Goal: Task Accomplishment & Management: Complete application form

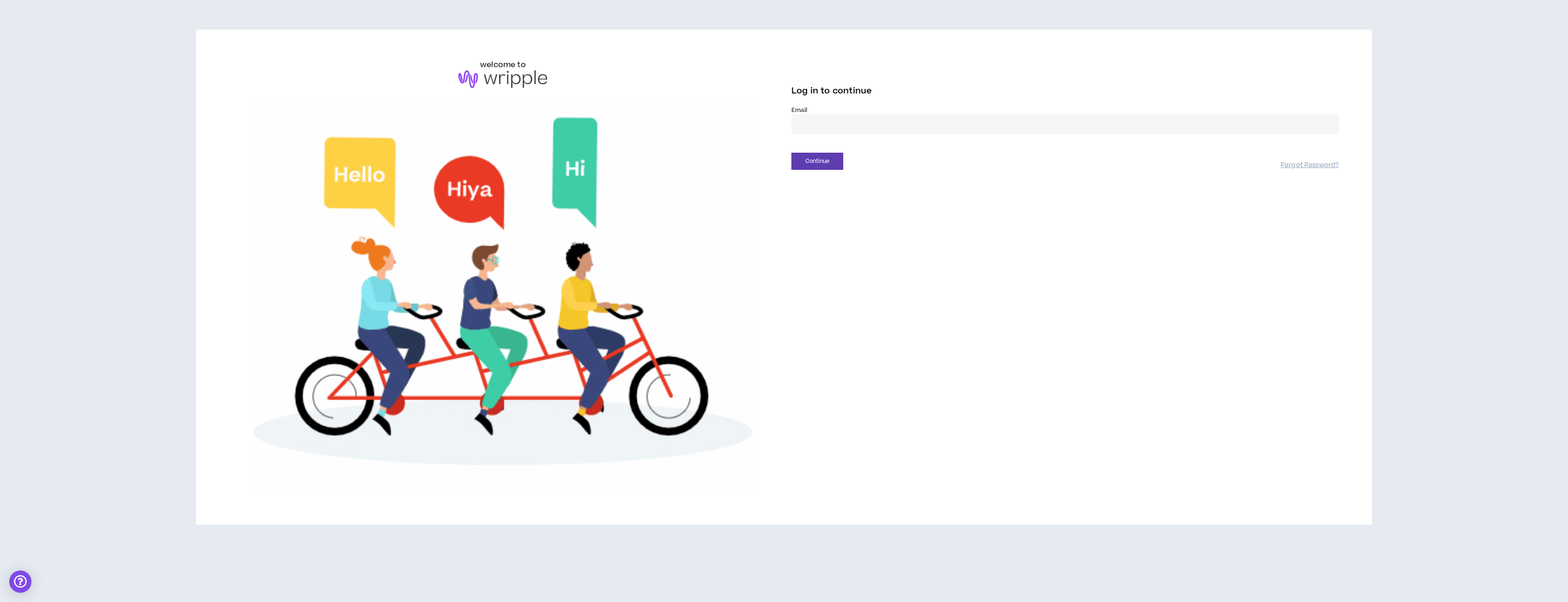
click at [843, 130] on input "email" at bounding box center [1065, 124] width 547 height 20
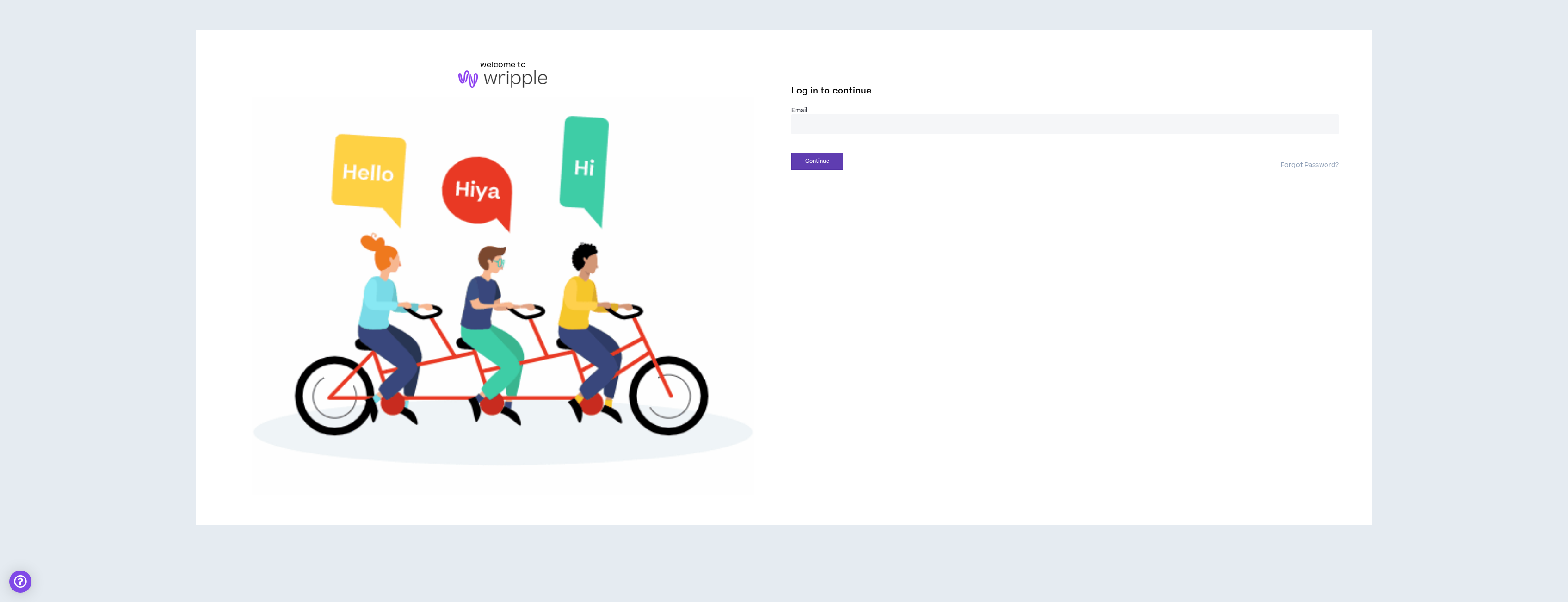
click at [843, 130] on input "email" at bounding box center [1065, 124] width 547 height 20
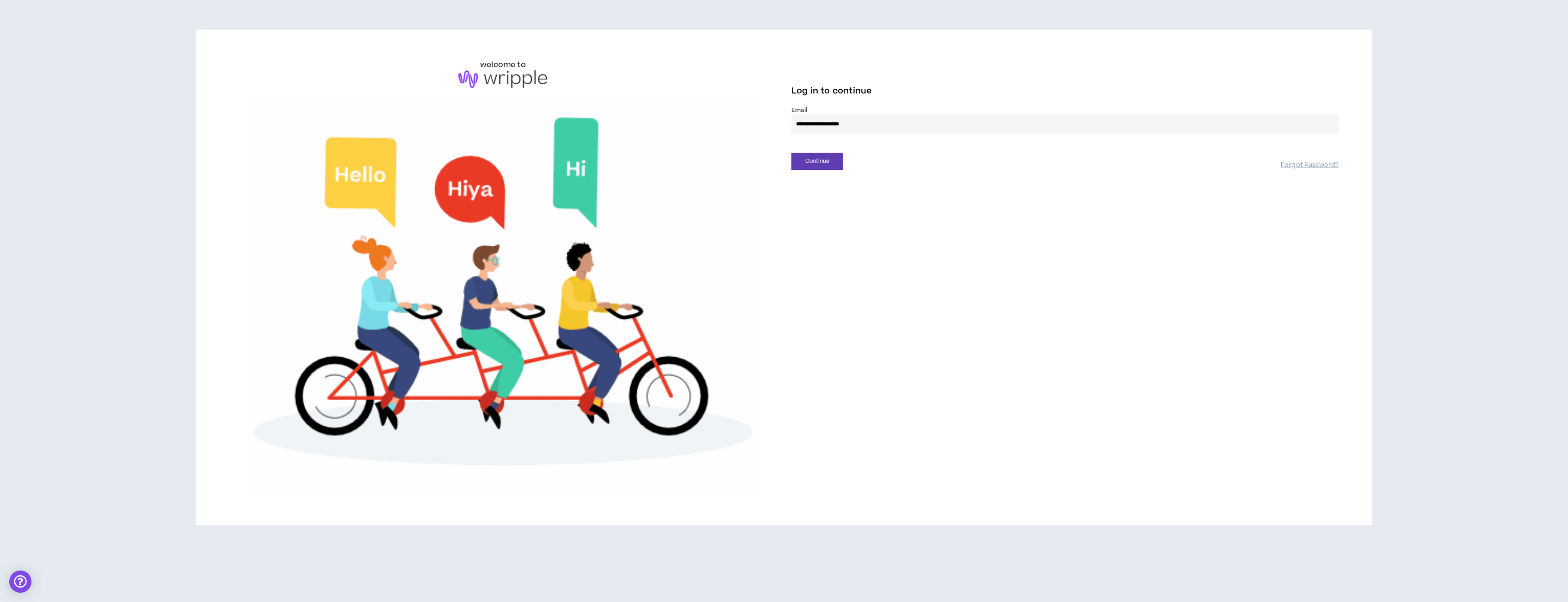
type input "**********"
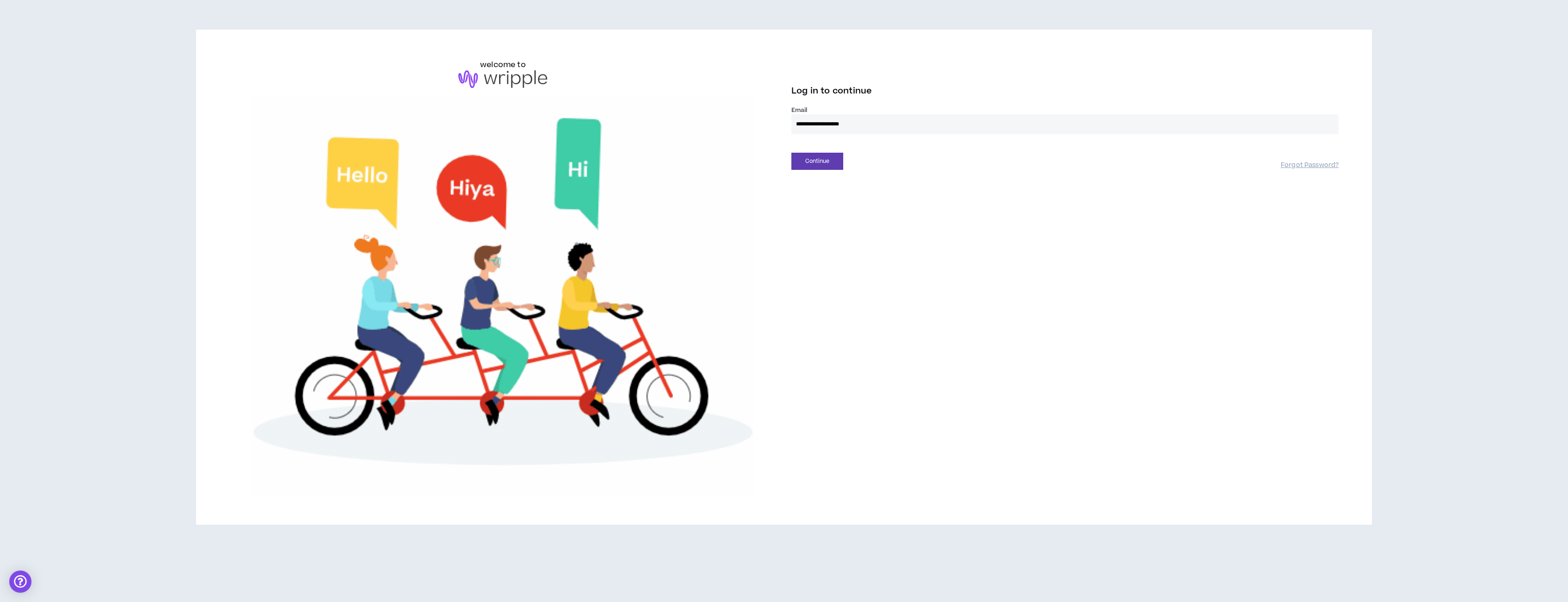
click at [839, 150] on div "Continue Forgot Password?" at bounding box center [1065, 158] width 547 height 24
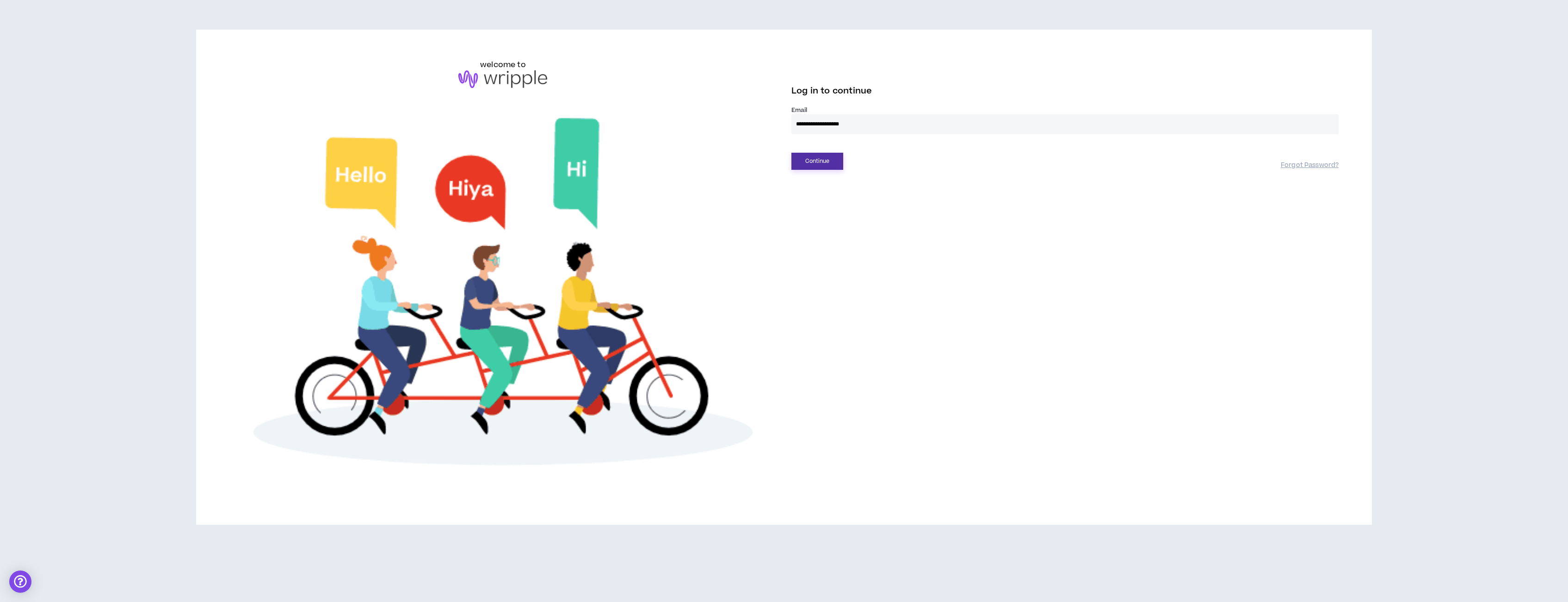
click at [841, 155] on button "Continue" at bounding box center [817, 161] width 52 height 17
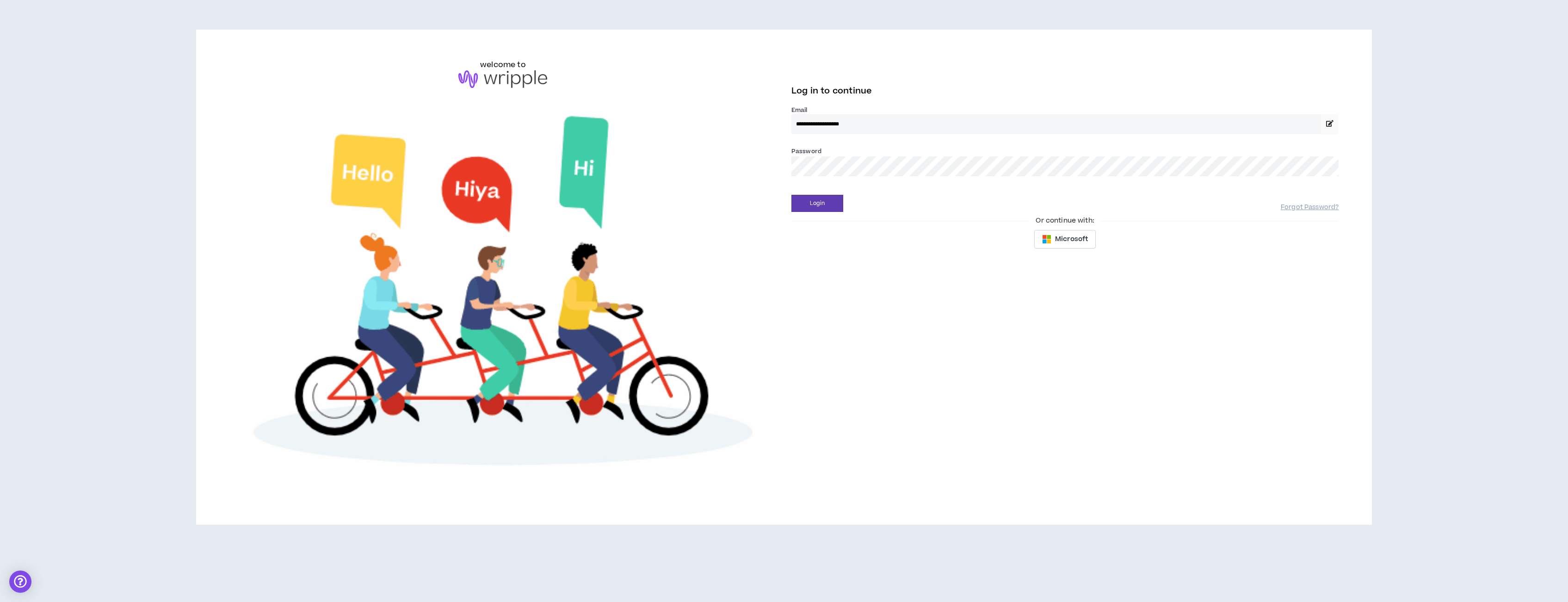
click at [791, 195] on button "Login" at bounding box center [817, 203] width 52 height 17
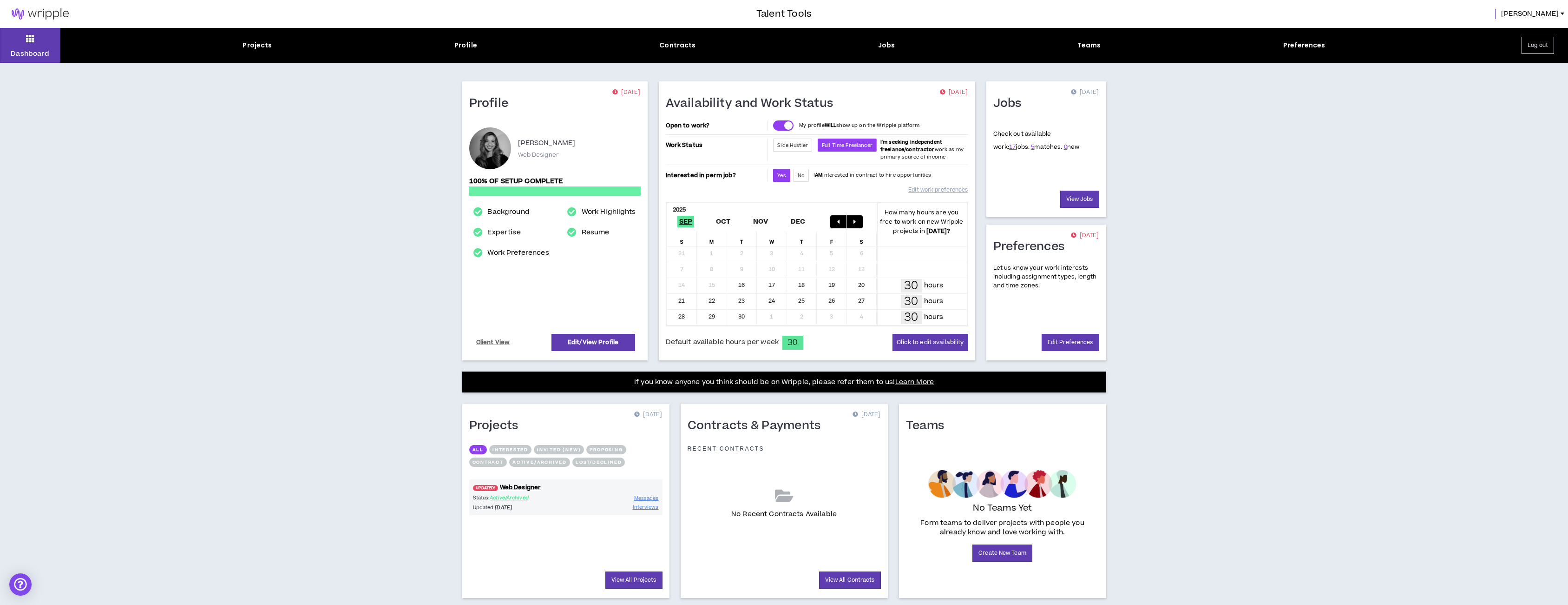
click at [508, 444] on div "All Interested Invited (new) Proposing Contract Active/Archived Lost/Declined U…" at bounding box center [565, 515] width 193 height 146
click at [539, 489] on link "UPDATED! Web Designer" at bounding box center [565, 488] width 193 height 9
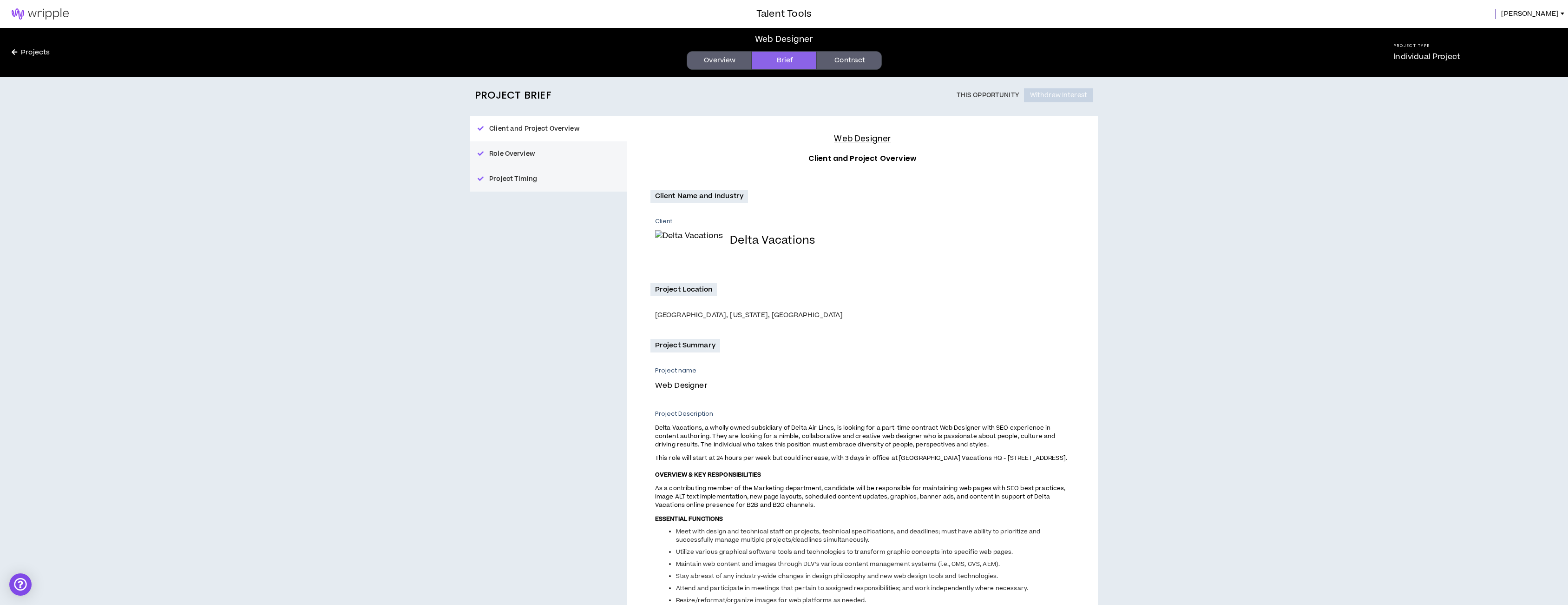
click at [833, 52] on link "Contract" at bounding box center [849, 61] width 65 height 18
